Goal: Browse casually

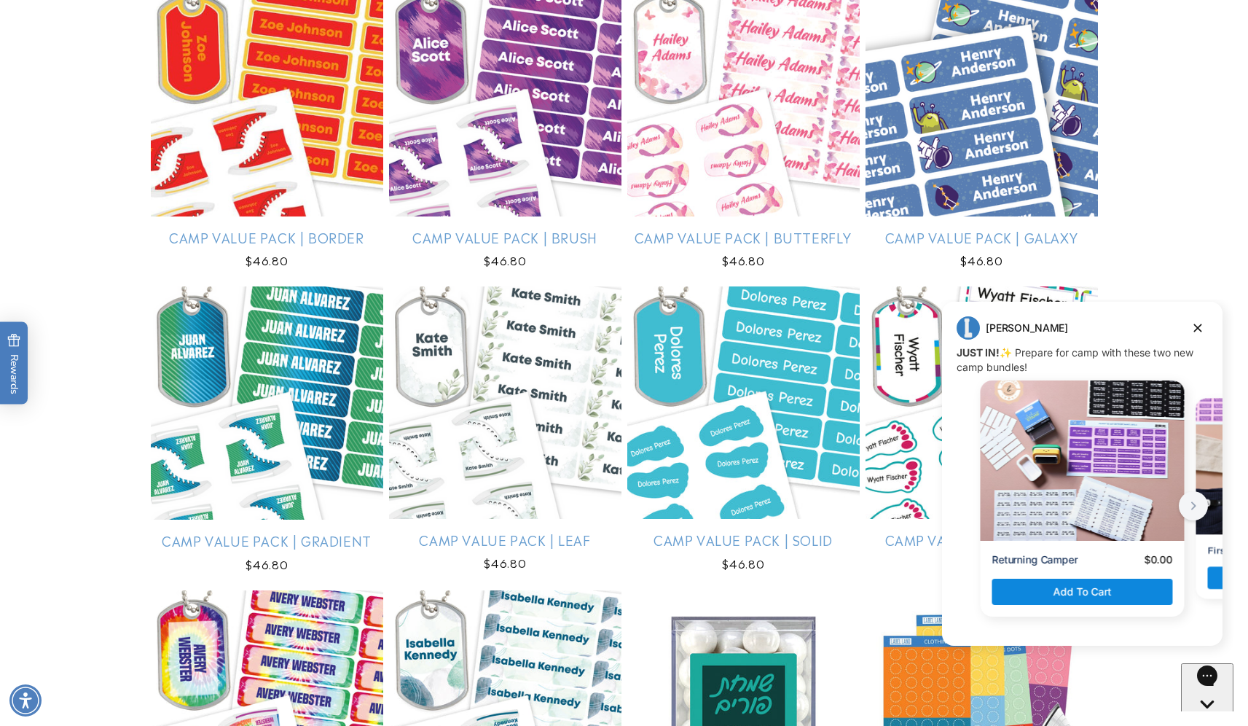
scroll to position [3035, 0]
